Goal: Find contact information: Find contact information

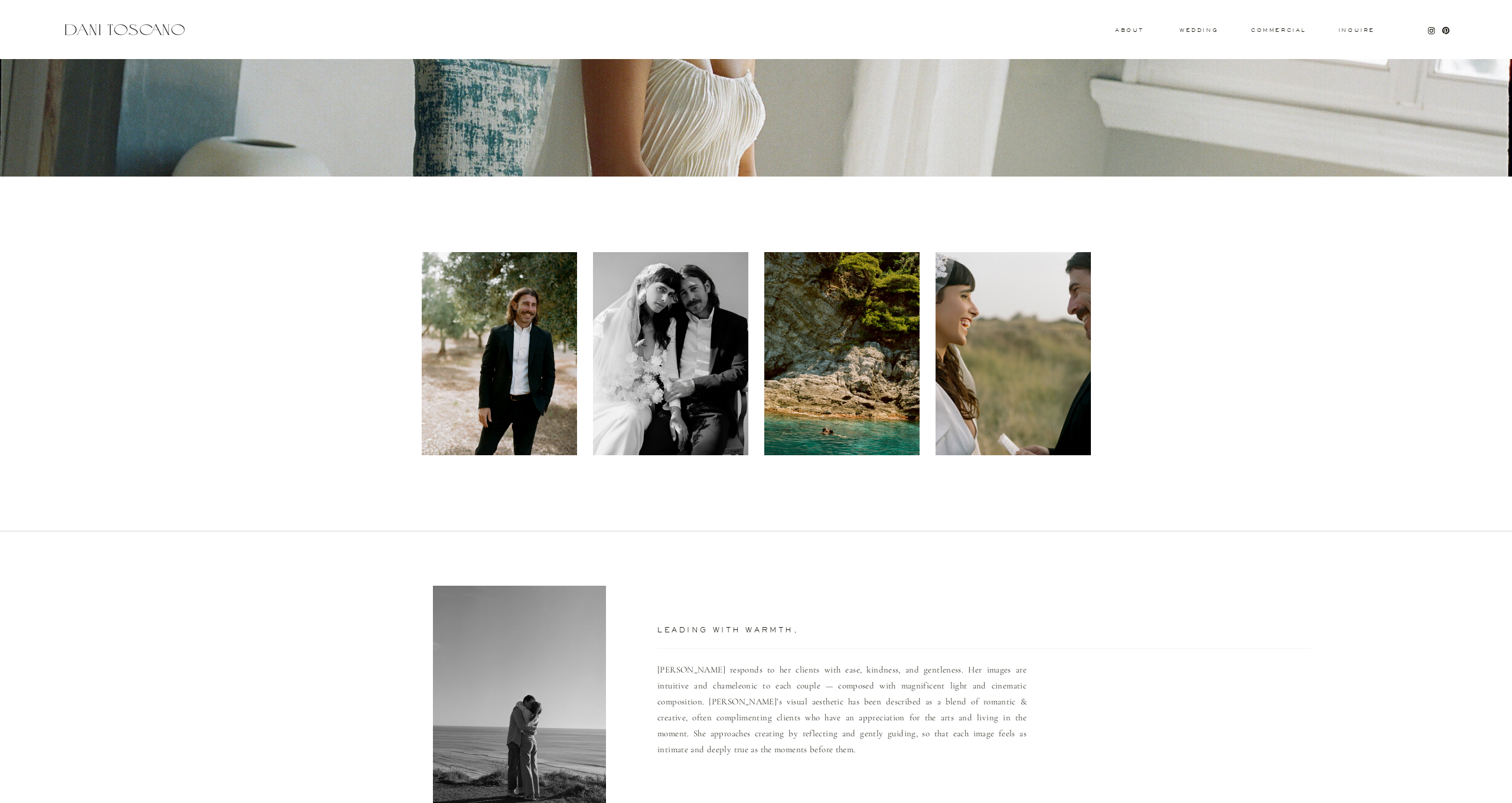
scroll to position [276, 0]
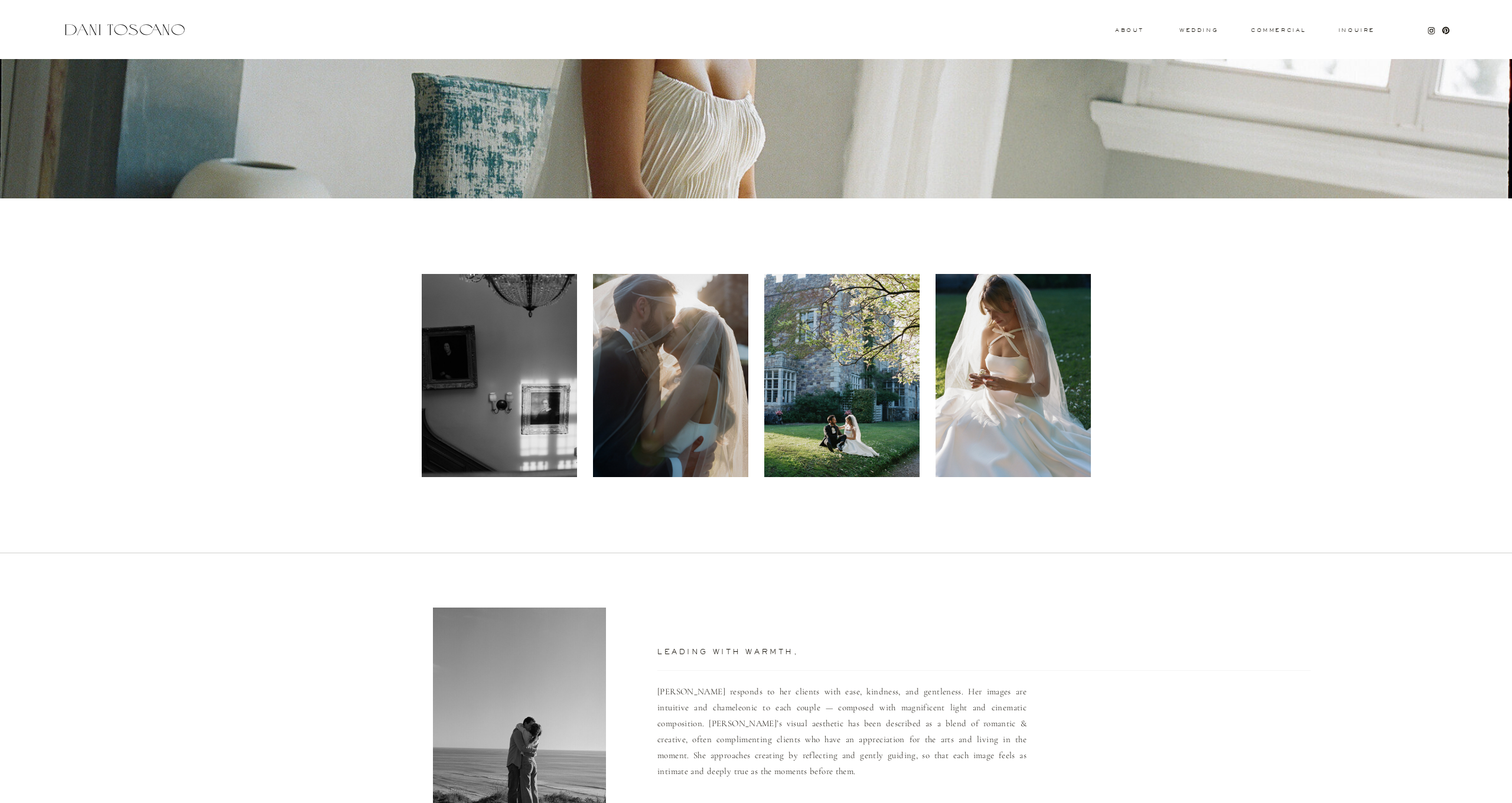
click at [721, 402] on div at bounding box center [670, 375] width 155 height 203
click at [886, 423] on div at bounding box center [842, 375] width 155 height 203
click at [989, 409] on div at bounding box center [1013, 375] width 155 height 203
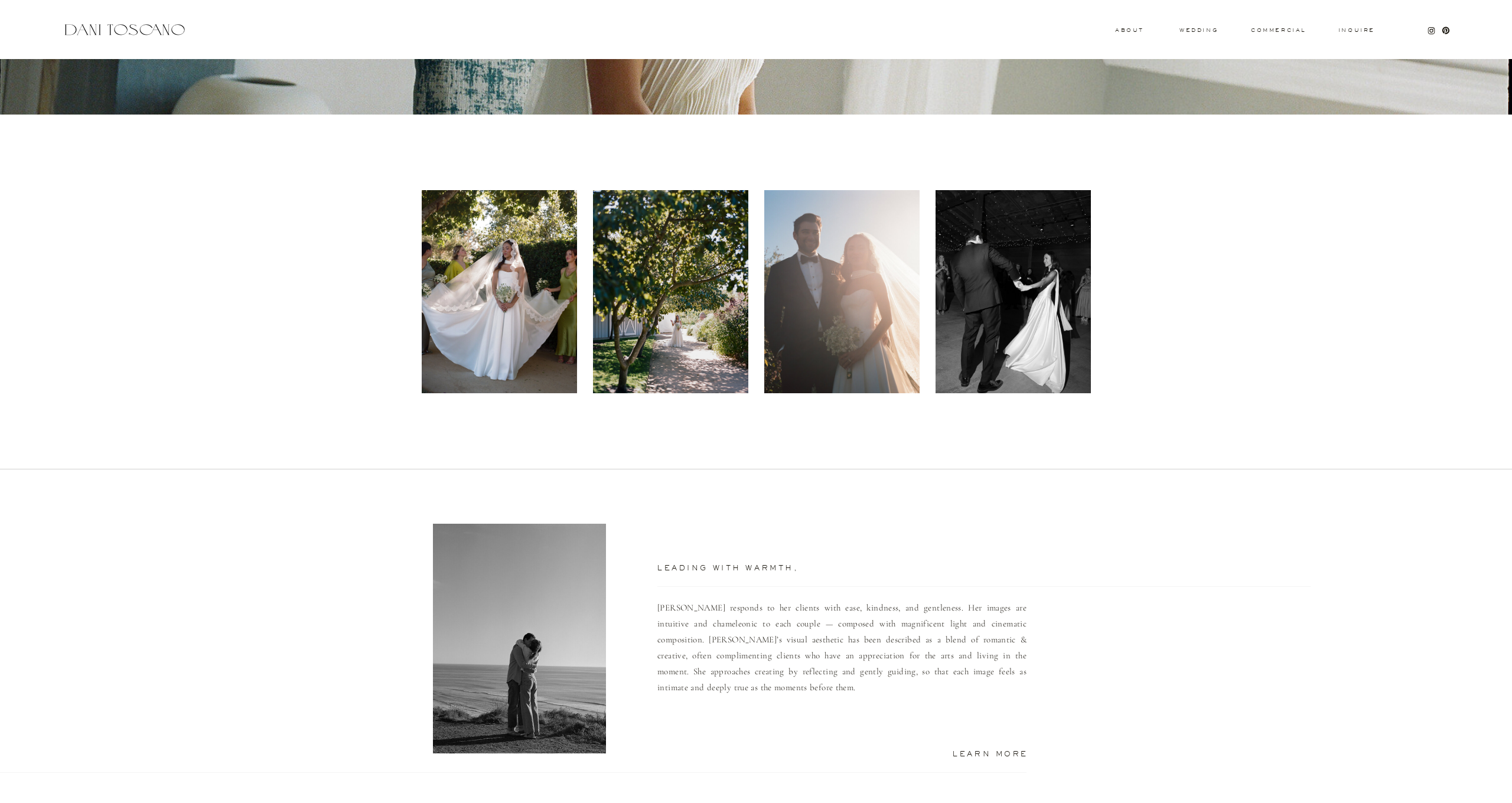
scroll to position [127, 0]
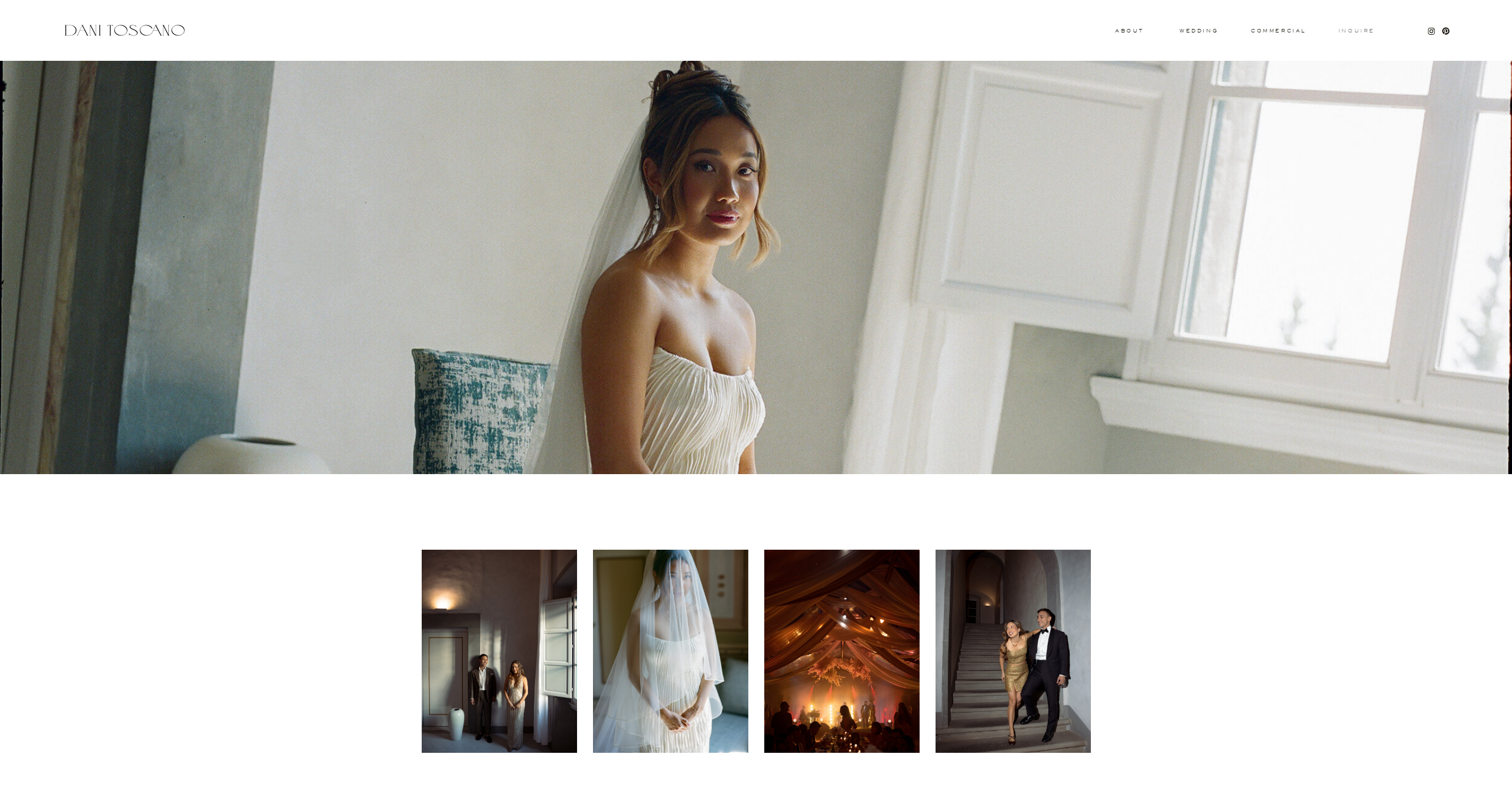
click at [1362, 32] on h3 "Inquire" at bounding box center [1356, 31] width 38 height 6
